Goal: Information Seeking & Learning: Learn about a topic

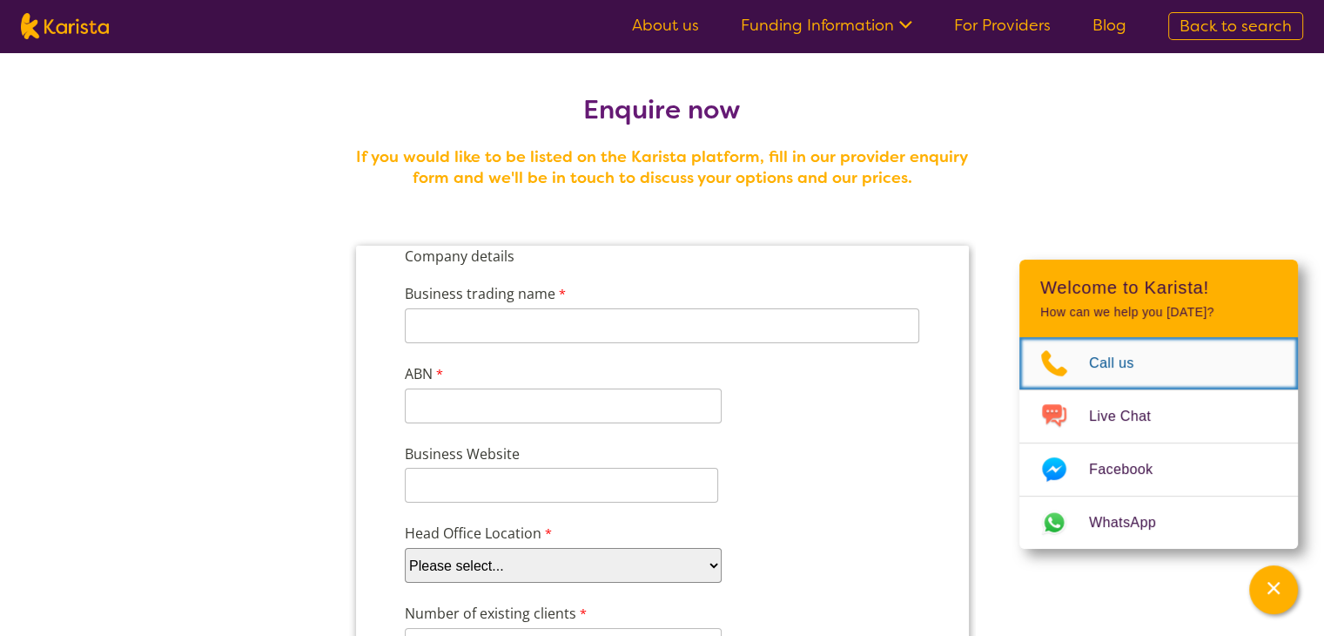
click at [1107, 367] on span "Call us" at bounding box center [1122, 363] width 66 height 26
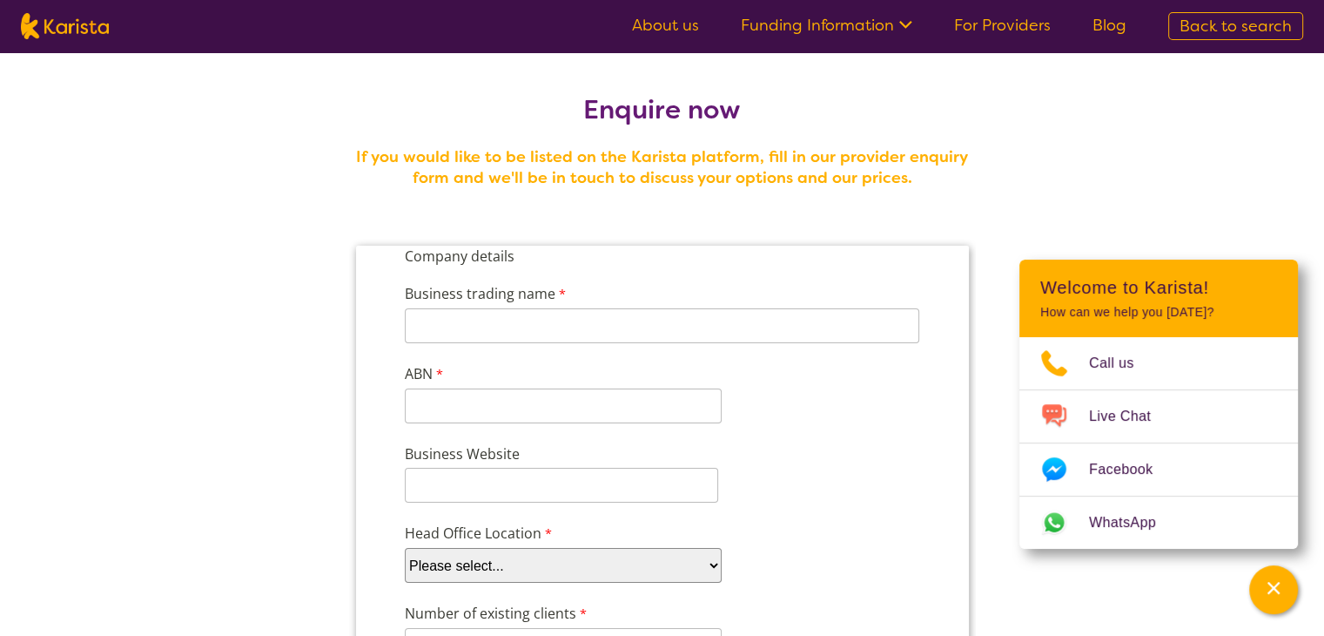
click at [682, 13] on ul "About us Funding Information NDIS - National Disability Insurance Scheme HCP - …" at bounding box center [879, 26] width 536 height 28
click at [684, 29] on link "About us" at bounding box center [665, 25] width 67 height 21
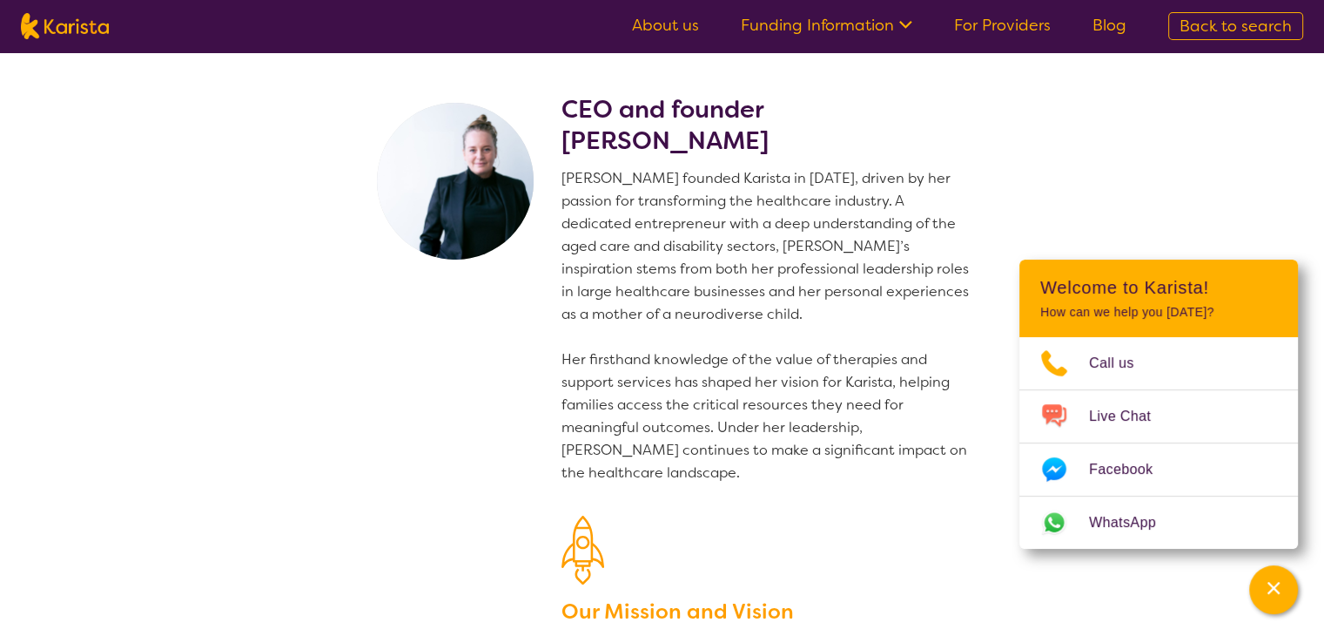
click at [813, 21] on link "Funding Information" at bounding box center [827, 25] width 172 height 21
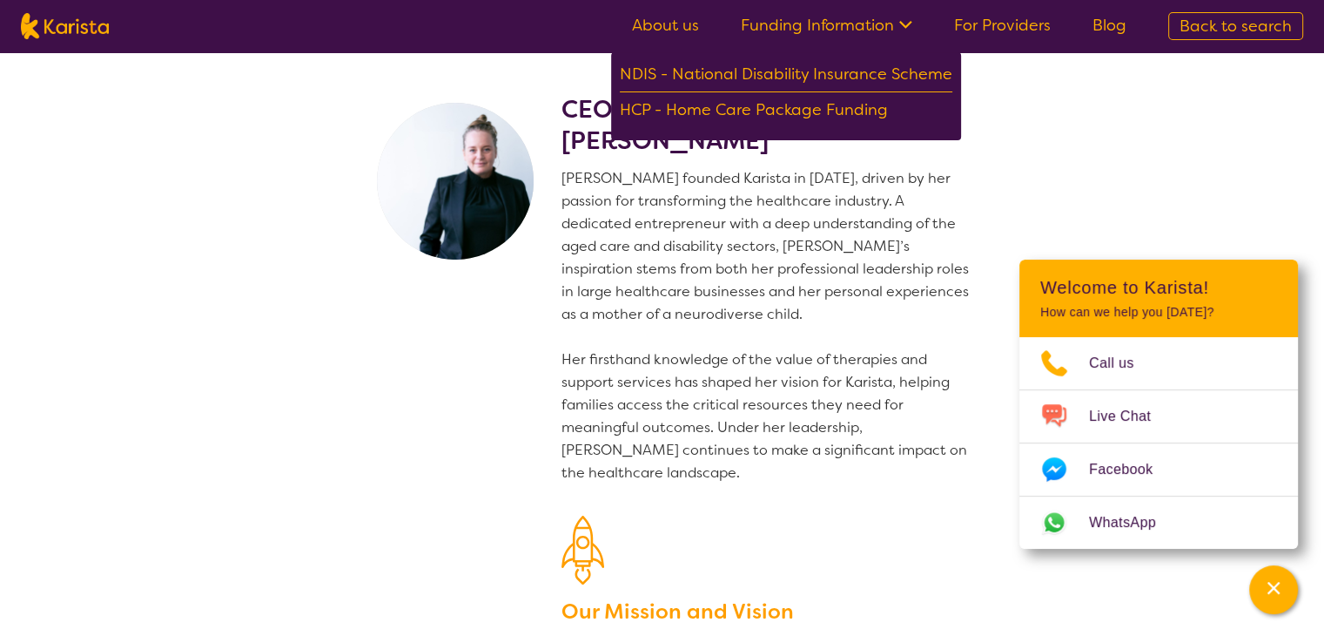
click at [1030, 132] on section "CEO and founder Danielle Bodinnar Danielle founded Karista in 2016, driven by h…" at bounding box center [662, 424] width 1324 height 745
click at [1040, 41] on nav "About us Funding Information NDIS - National Disability Insurance Scheme HCP - …" at bounding box center [662, 26] width 1324 height 52
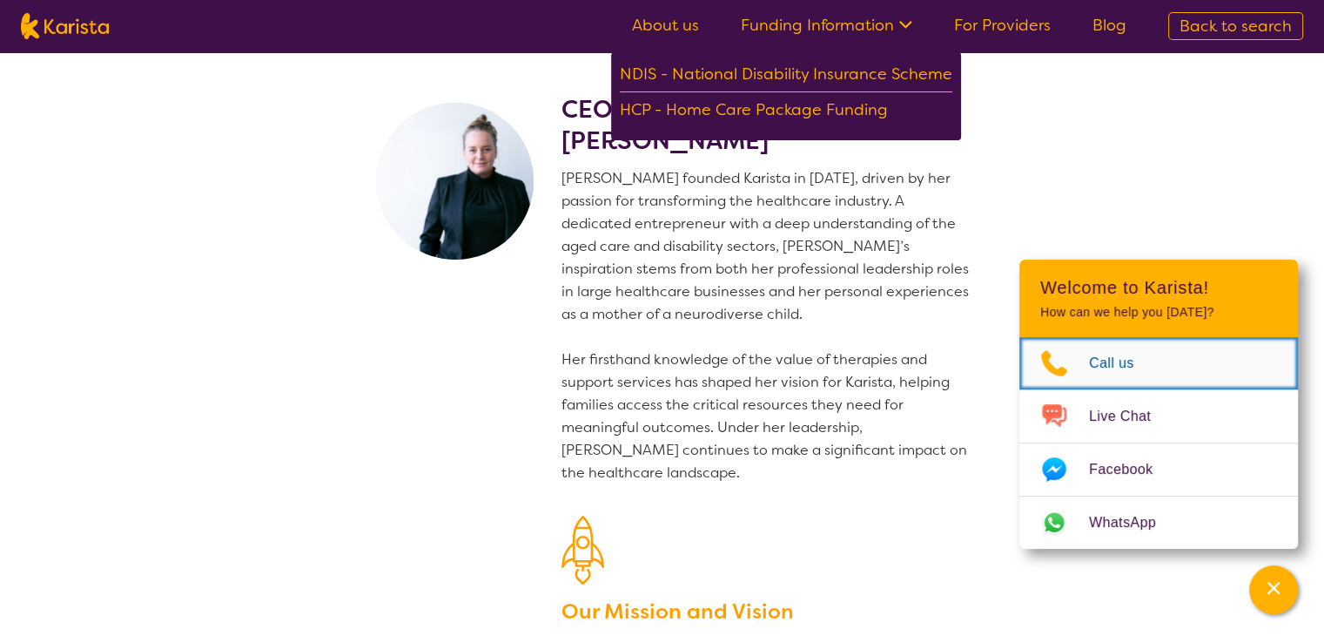
click at [1102, 357] on span "Call us" at bounding box center [1122, 363] width 66 height 26
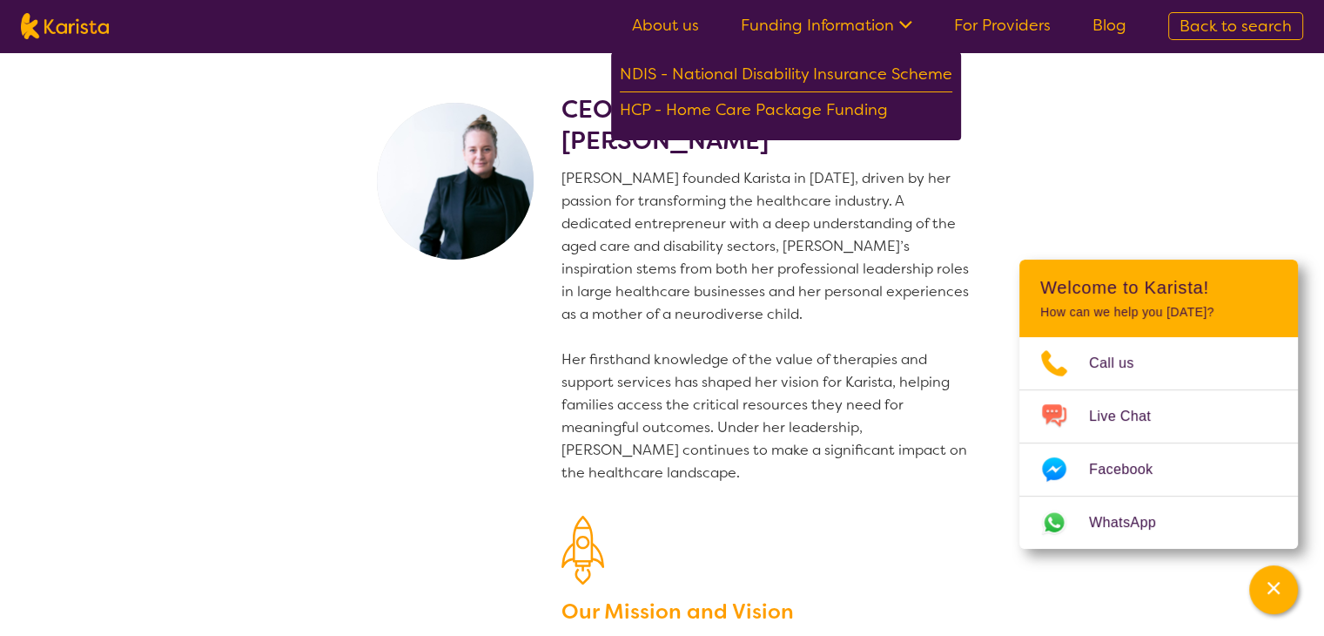
click at [1003, 197] on section "CEO and founder Danielle Bodinnar Danielle founded Karista in 2016, driven by h…" at bounding box center [662, 424] width 1324 height 745
click at [986, 168] on section "CEO and founder Danielle Bodinnar Danielle founded Karista in 2016, driven by h…" at bounding box center [662, 424] width 669 height 745
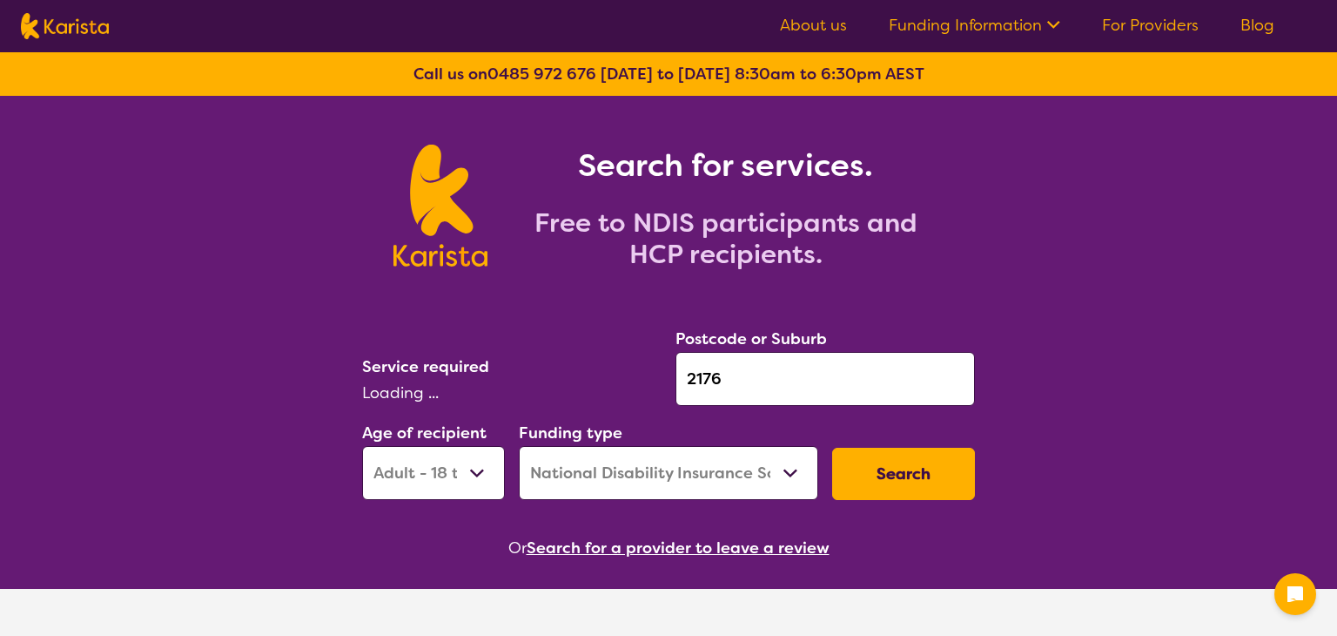
select select "AD"
select select "NDIS"
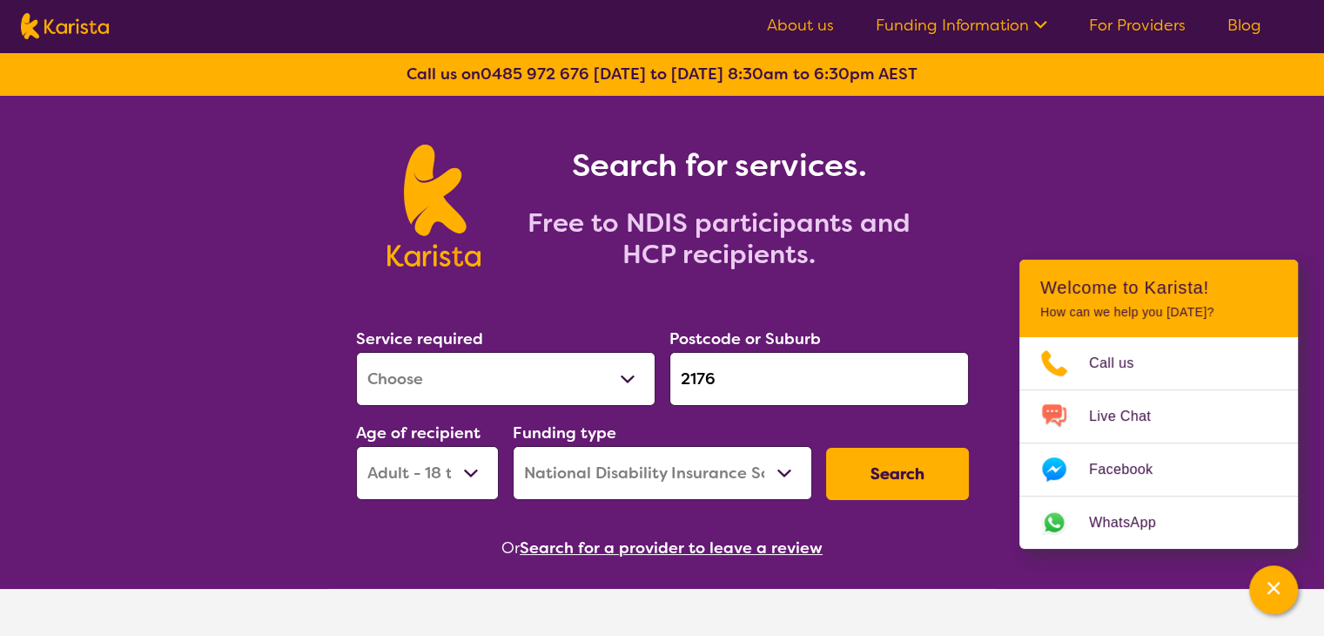
click at [1127, 32] on link "For Providers" at bounding box center [1137, 25] width 97 height 21
